Goal: Transaction & Acquisition: Purchase product/service

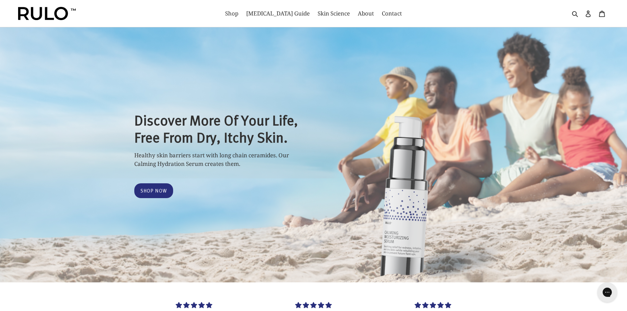
select select "most-helpful"
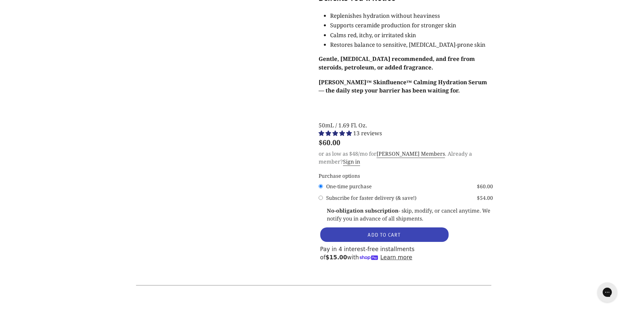
click at [366, 227] on button "ADD TO CART" at bounding box center [384, 234] width 128 height 14
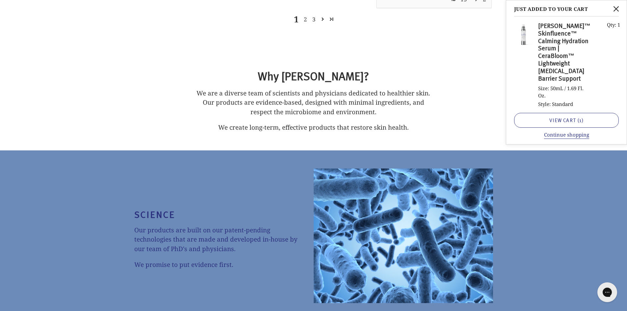
scroll to position [2730, 0]
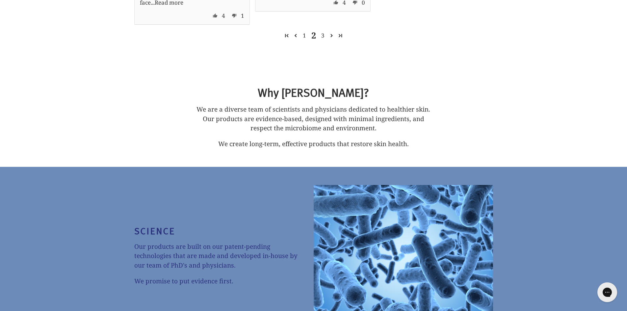
scroll to position [2605, 0]
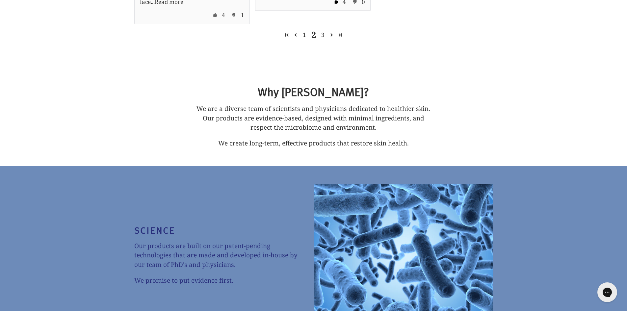
click at [337, 7] on span at bounding box center [336, 2] width 11 height 10
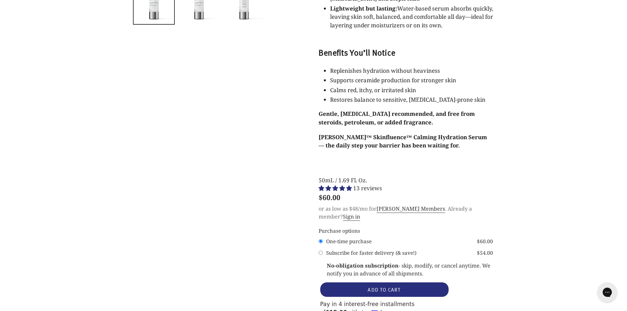
scroll to position [664, 0]
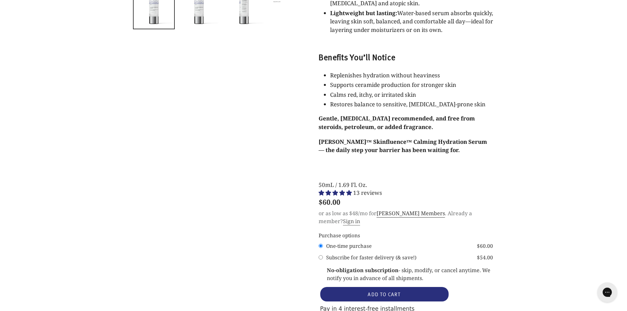
click at [360, 217] on link "Sign in" at bounding box center [351, 221] width 17 height 8
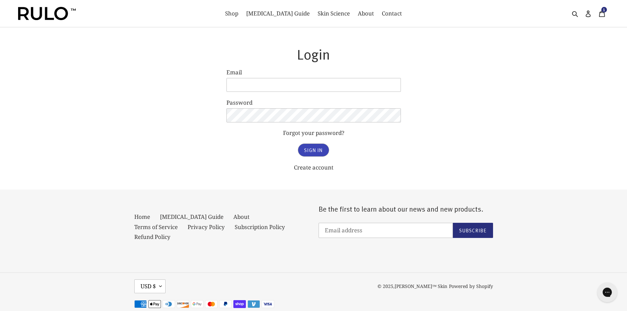
click at [317, 150] on input "Sign In" at bounding box center [313, 149] width 31 height 13
click at [477, 283] on link "Powered by Shopify" at bounding box center [471, 286] width 44 height 7
